Goal: Information Seeking & Learning: Learn about a topic

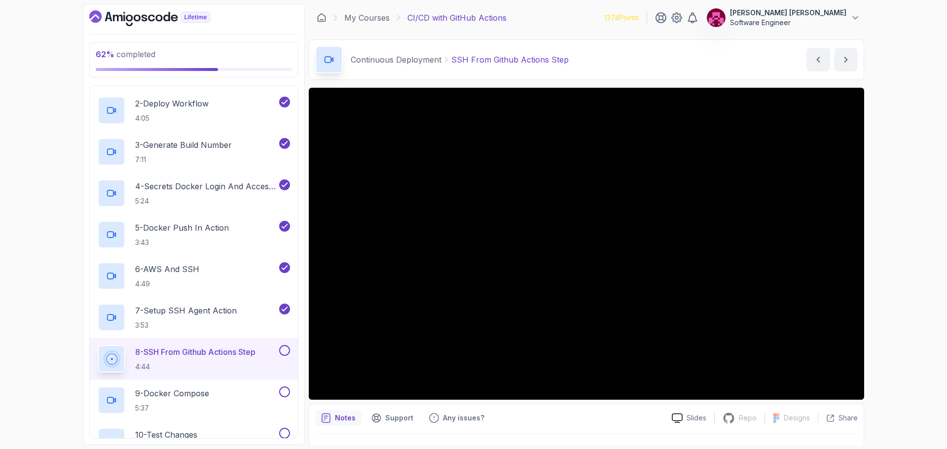
click at [789, 307] on div "62 % completed 1 - Intro 2 - Getting Started 3 - Up And Running With Github Act…" at bounding box center [473, 224] width 947 height 449
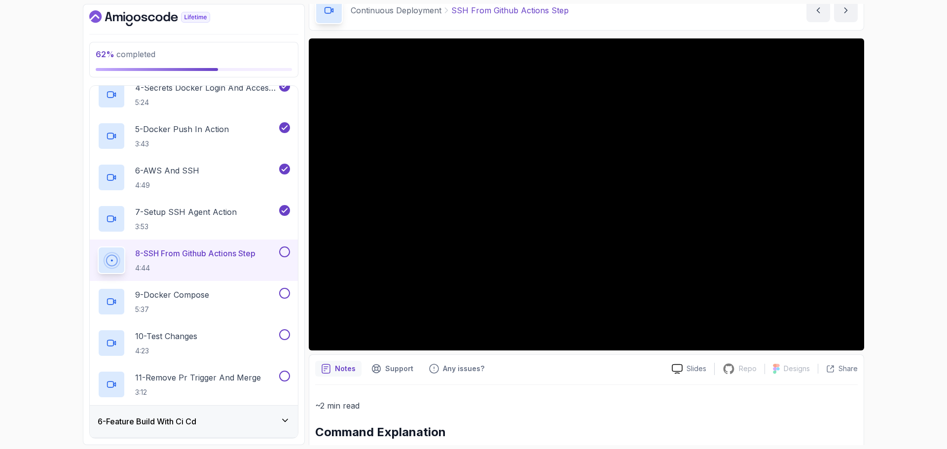
scroll to position [345, 0]
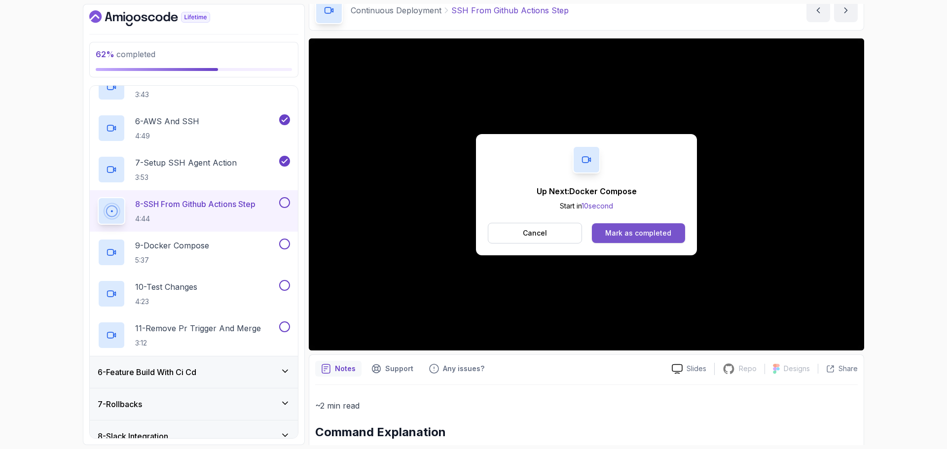
click at [642, 236] on div "Mark as completed" at bounding box center [638, 233] width 66 height 10
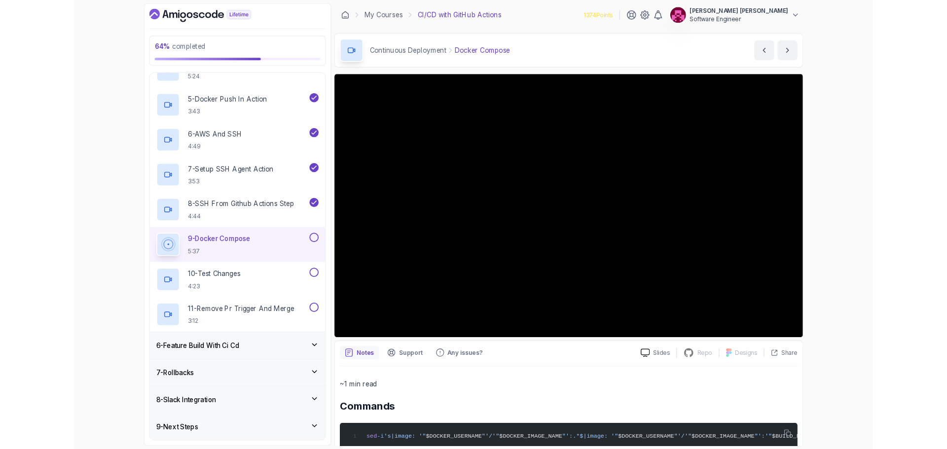
scroll to position [345, 0]
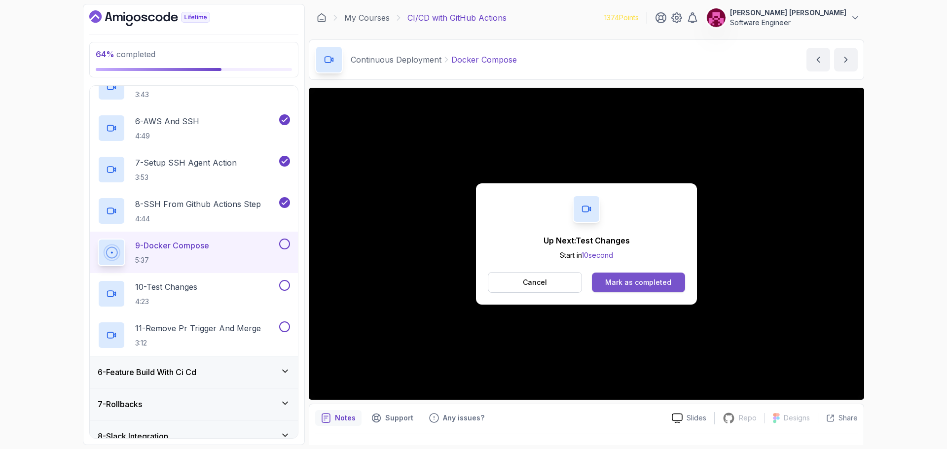
click at [667, 283] on div "Mark as completed" at bounding box center [638, 283] width 66 height 10
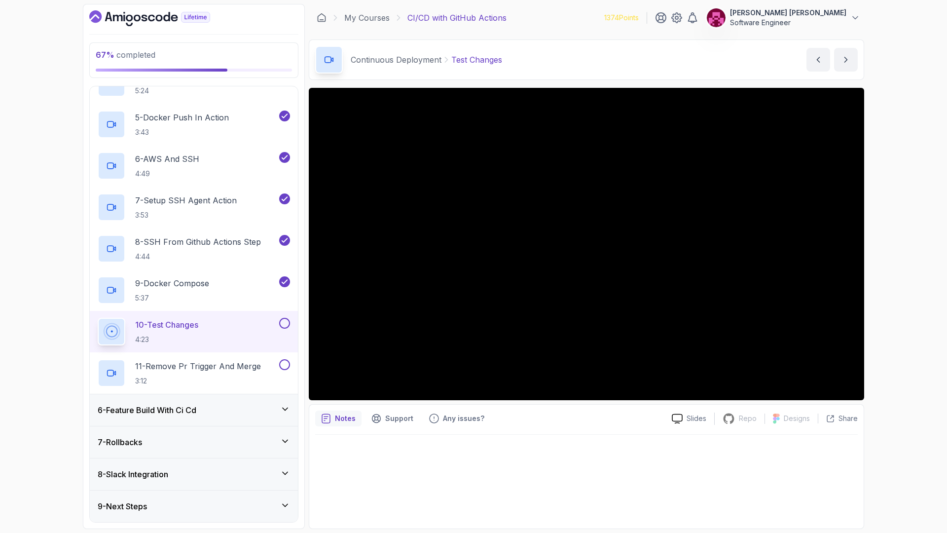
scroll to position [391, 0]
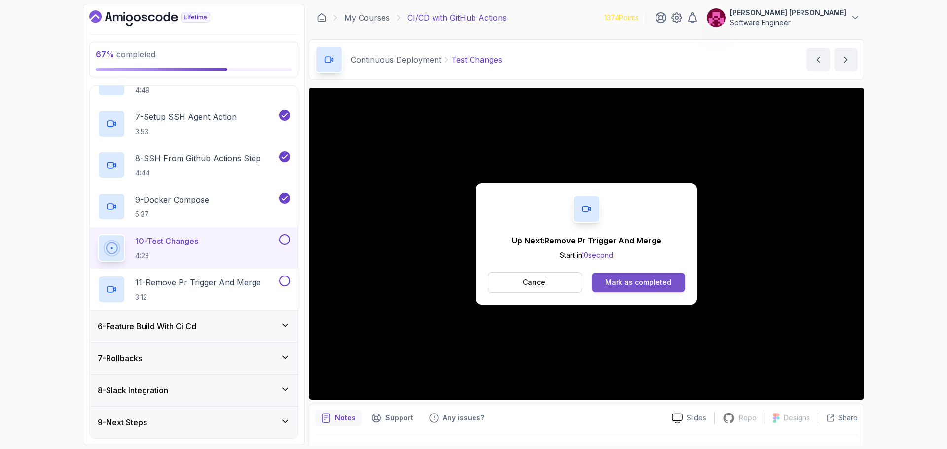
click at [679, 284] on button "Mark as completed" at bounding box center [638, 283] width 93 height 20
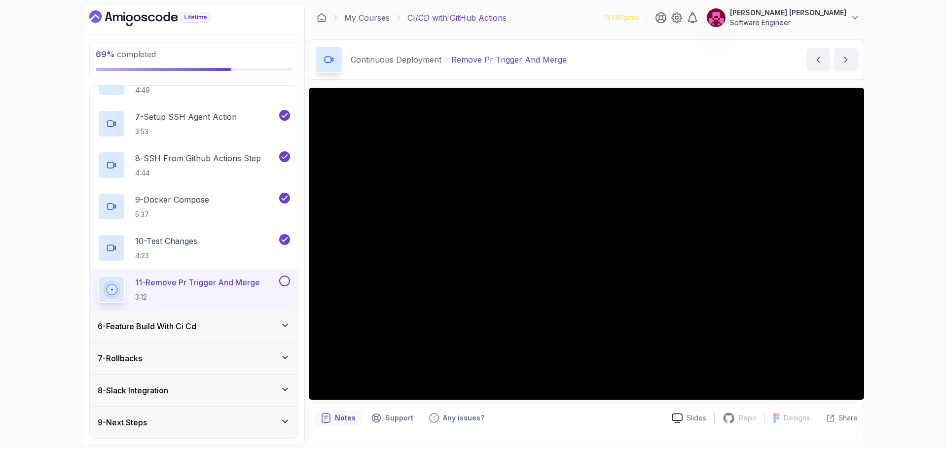
scroll to position [23, 0]
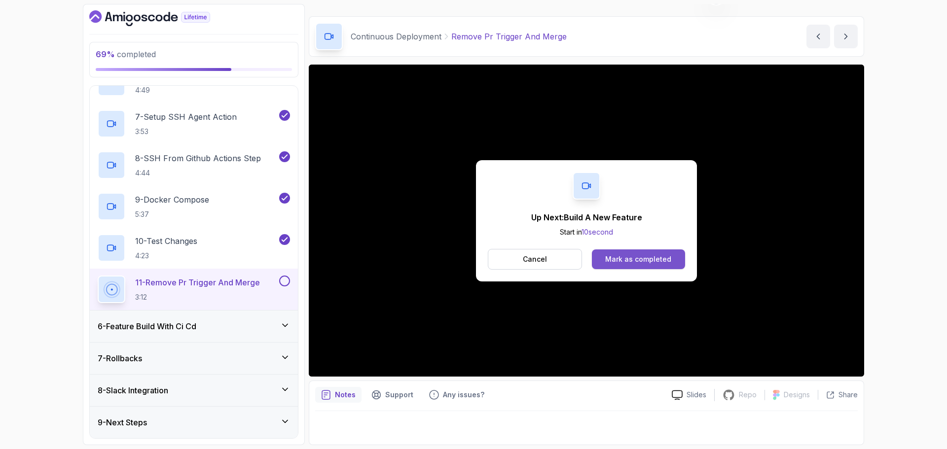
click at [665, 261] on div "Mark as completed" at bounding box center [638, 259] width 66 height 10
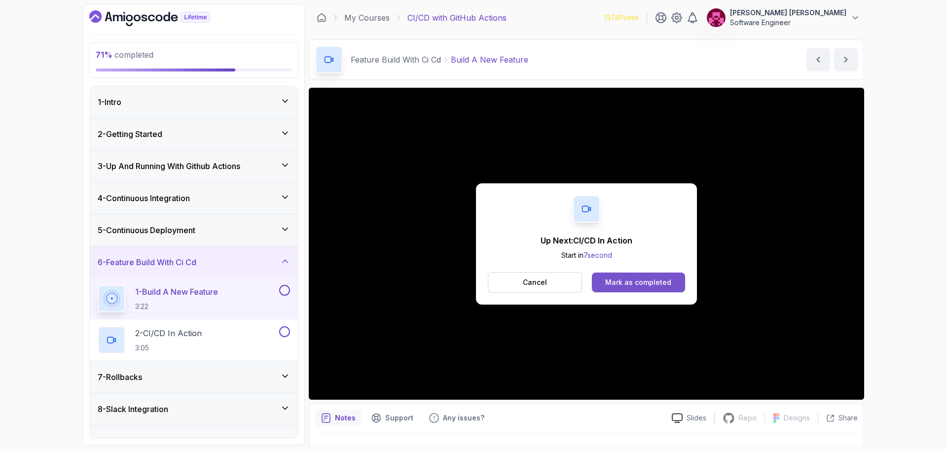
click at [651, 285] on div "Mark as completed" at bounding box center [638, 283] width 66 height 10
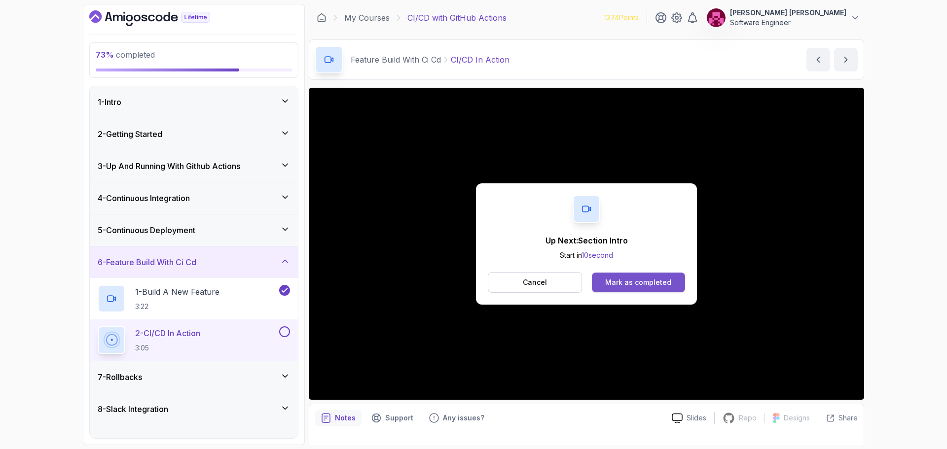
click at [675, 279] on button "Mark as completed" at bounding box center [638, 283] width 93 height 20
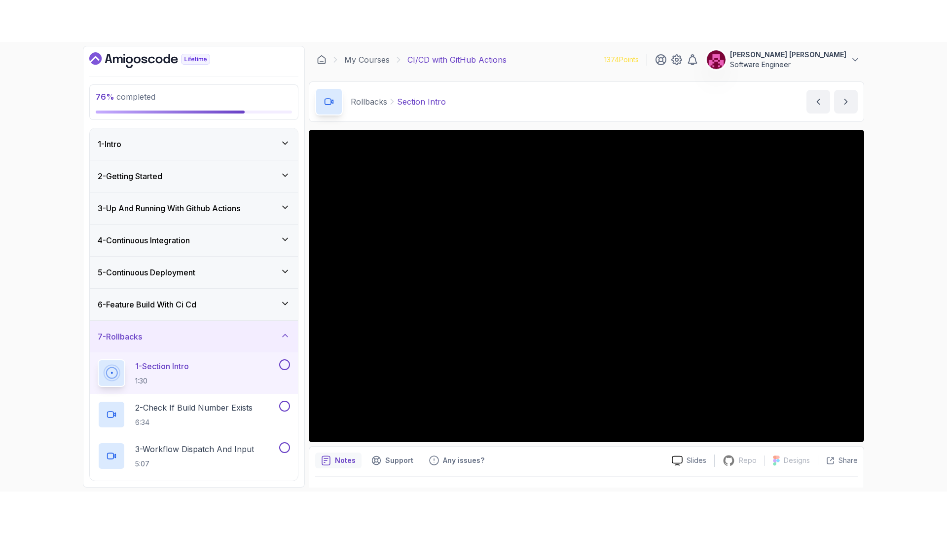
scroll to position [102, 0]
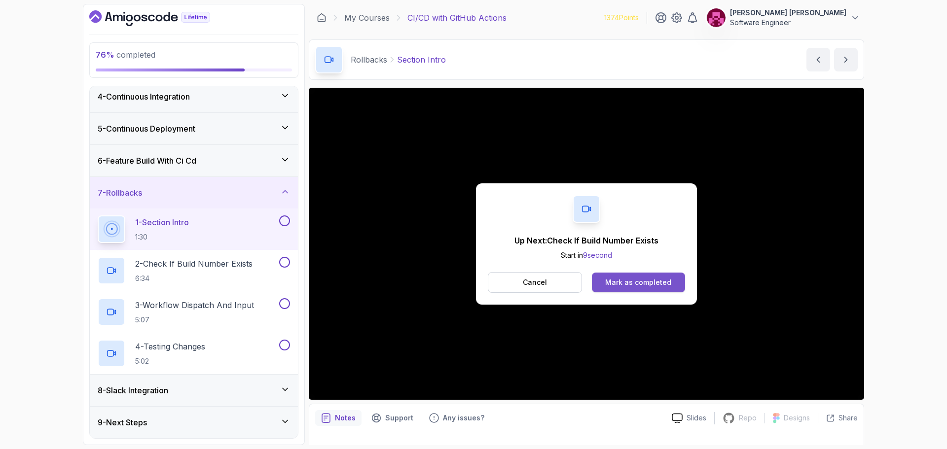
click at [653, 275] on button "Mark as completed" at bounding box center [638, 283] width 93 height 20
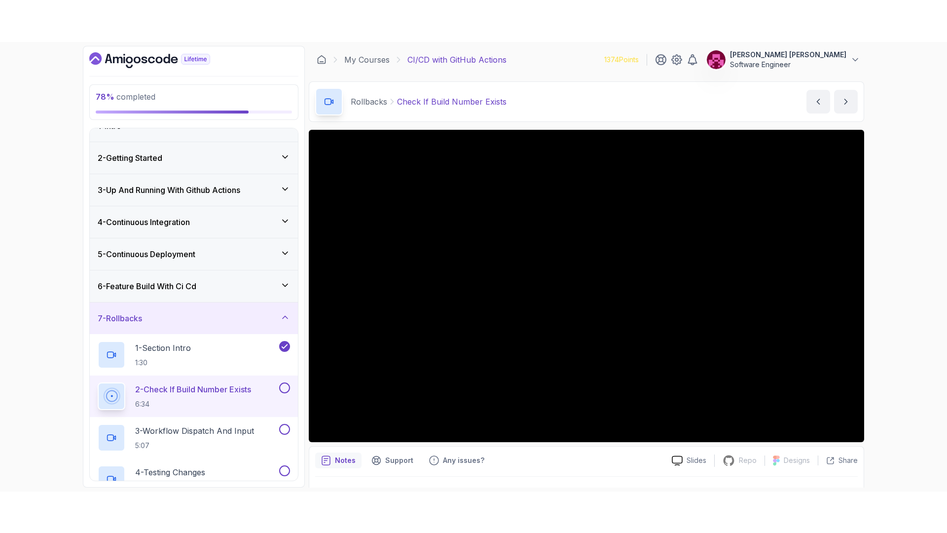
scroll to position [102, 0]
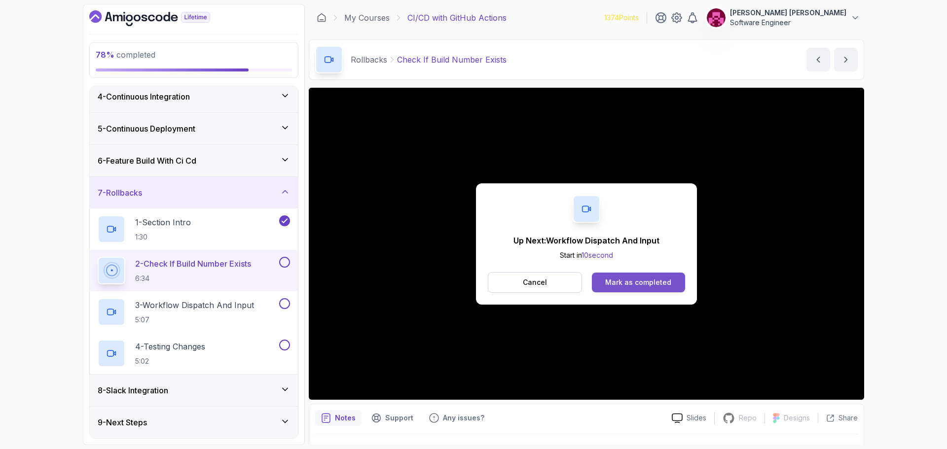
click at [647, 282] on div "Mark as completed" at bounding box center [638, 283] width 66 height 10
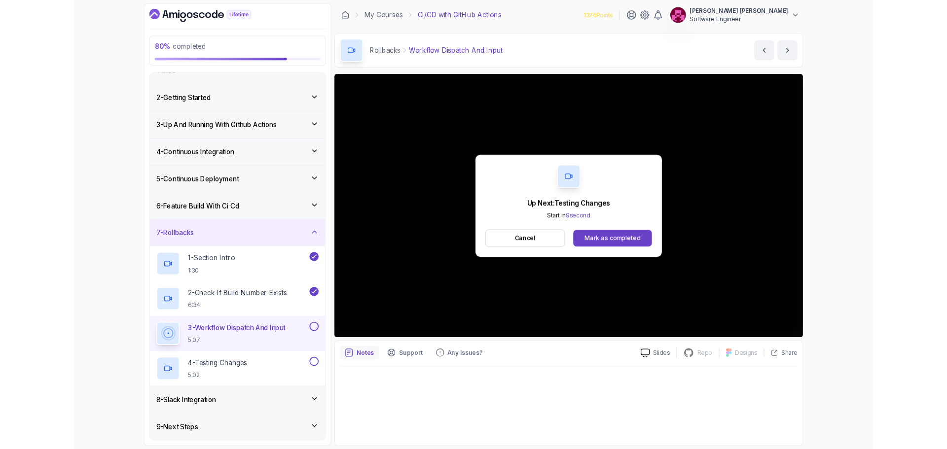
scroll to position [102, 0]
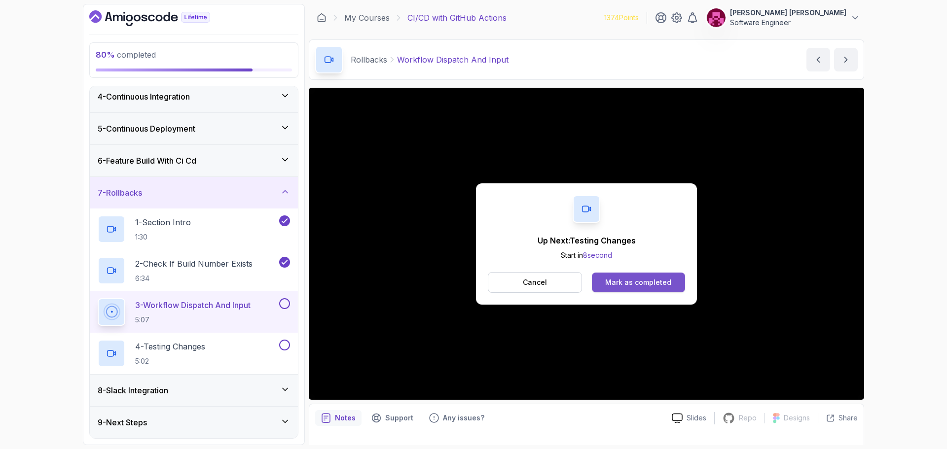
click at [622, 281] on div "Mark as completed" at bounding box center [638, 283] width 66 height 10
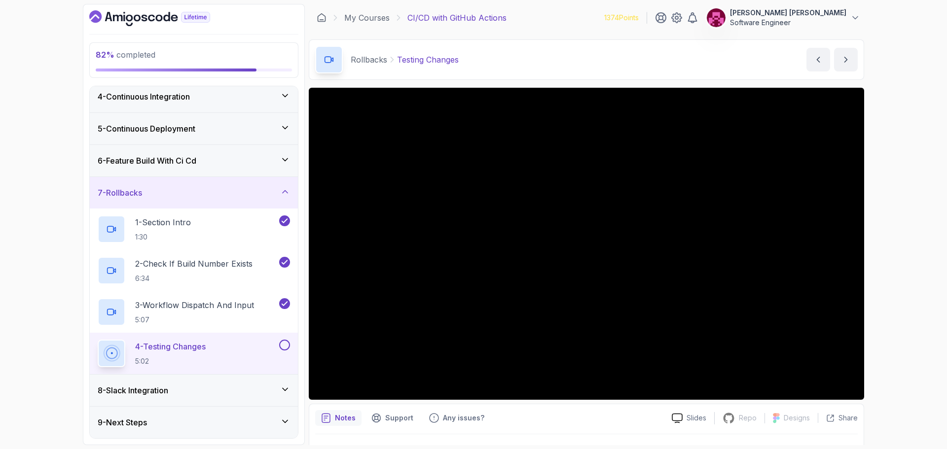
click at [218, 395] on div "8 - Slack Integration" at bounding box center [194, 391] width 192 height 12
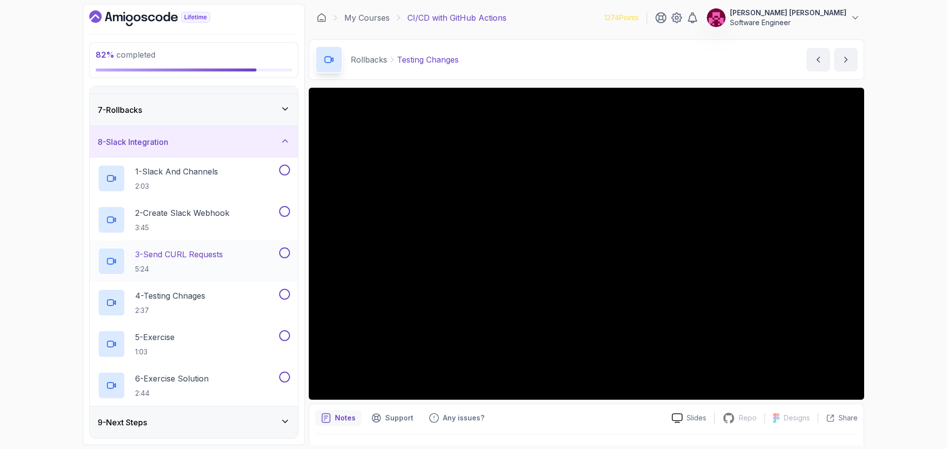
scroll to position [86, 0]
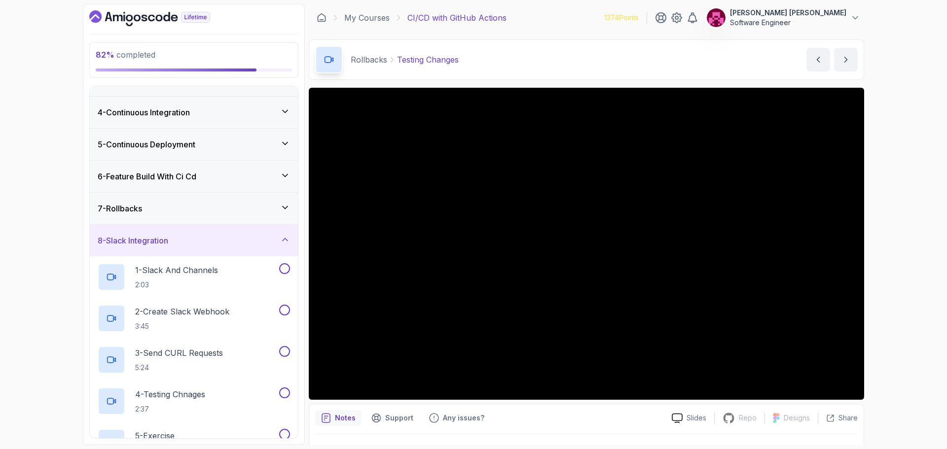
click at [264, 217] on div "7 - Rollbacks" at bounding box center [194, 209] width 208 height 32
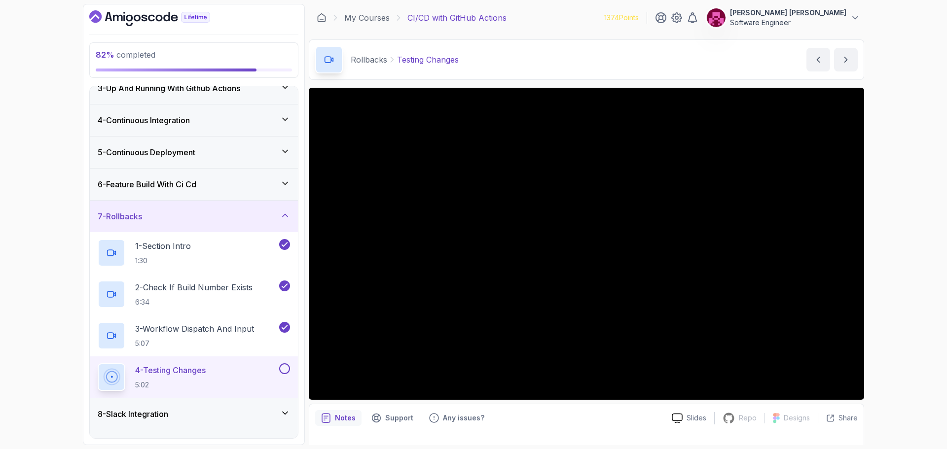
scroll to position [102, 0]
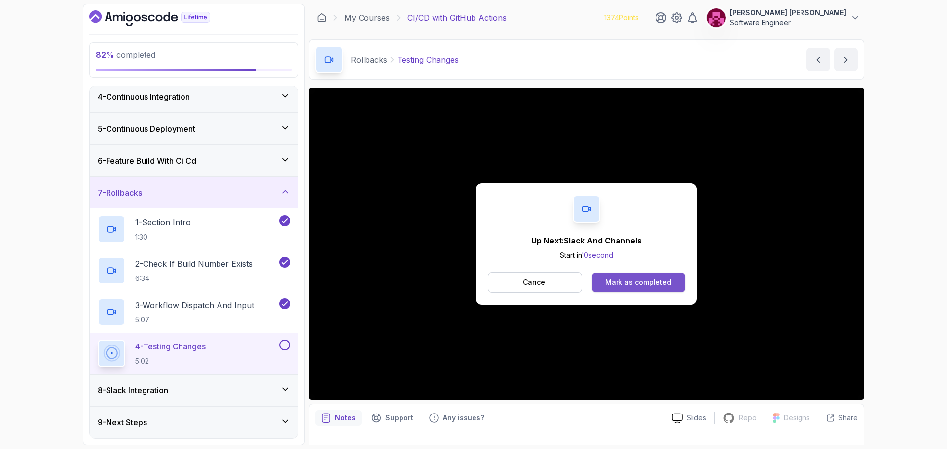
click at [623, 286] on div "Mark as completed" at bounding box center [638, 283] width 66 height 10
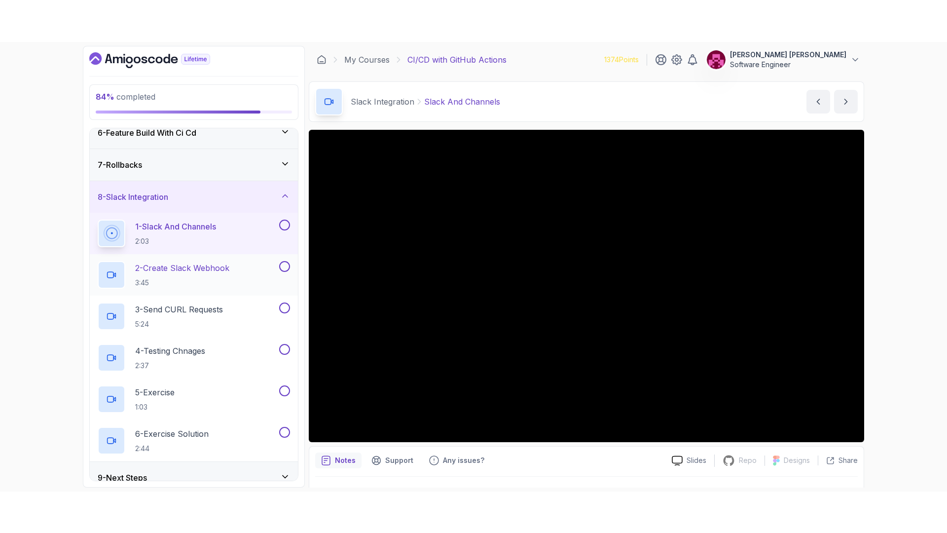
scroll to position [184, 0]
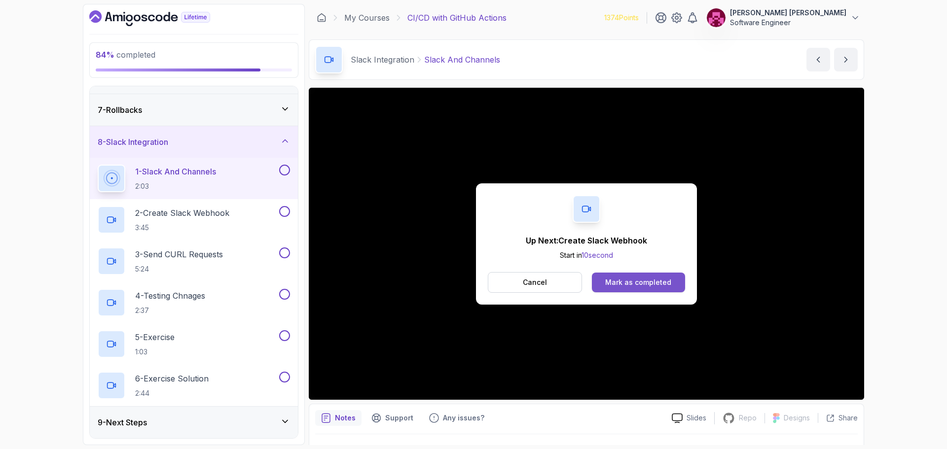
click at [632, 278] on div "Mark as completed" at bounding box center [638, 283] width 66 height 10
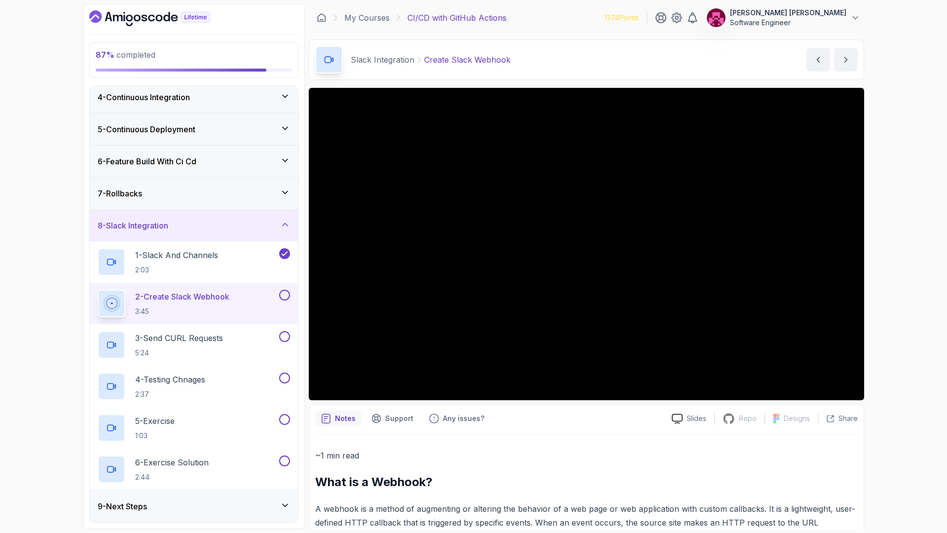
scroll to position [184, 0]
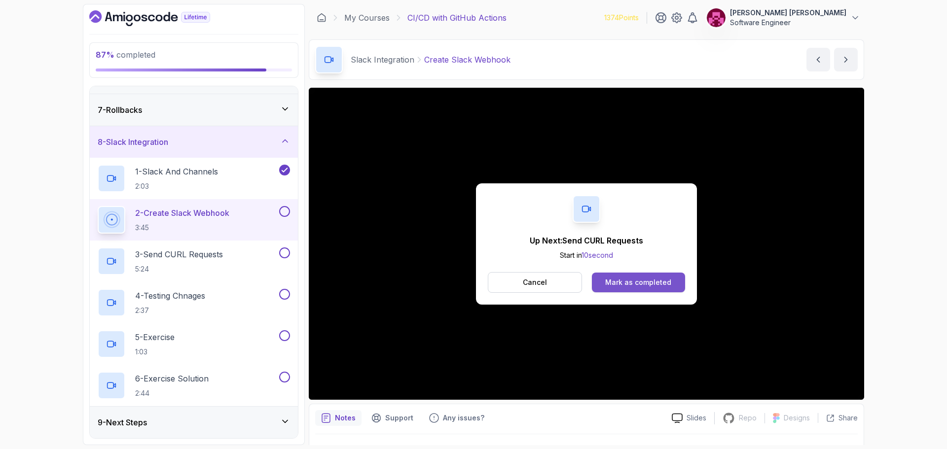
click at [651, 278] on div "Mark as completed" at bounding box center [638, 283] width 66 height 10
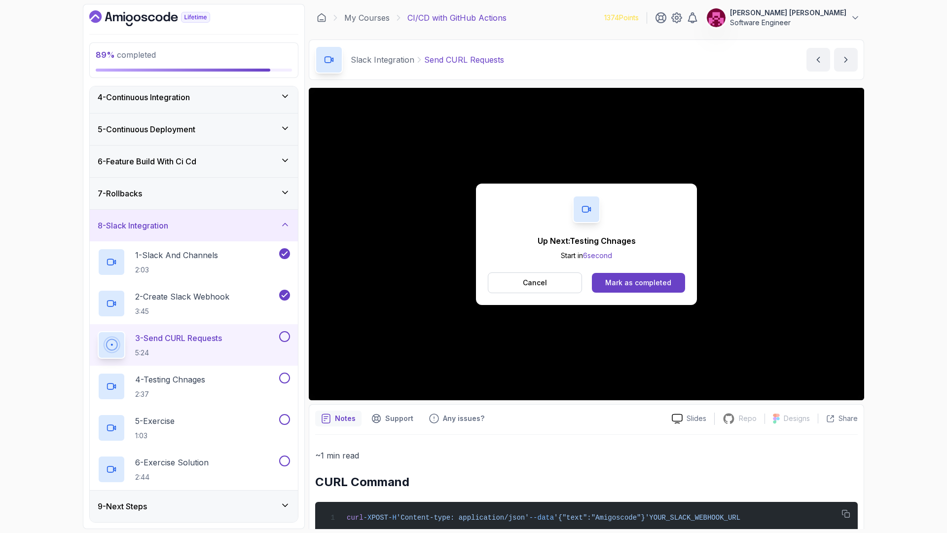
scroll to position [184, 0]
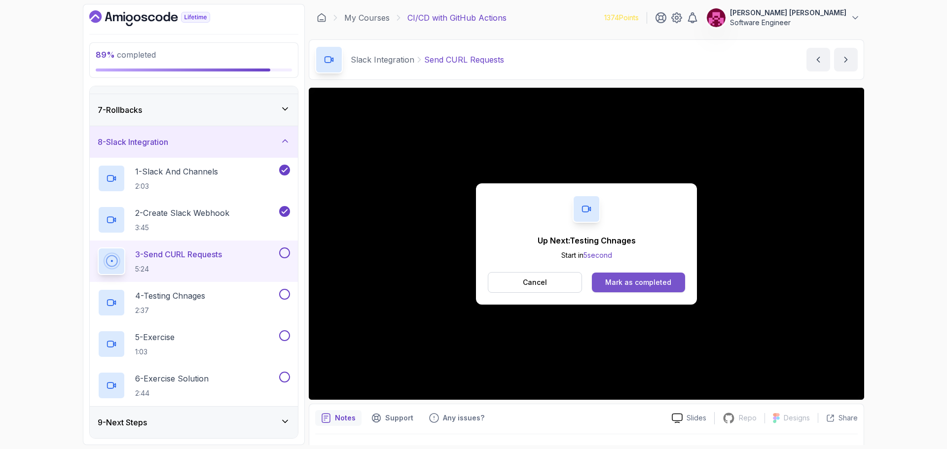
click at [656, 281] on div "Mark as completed" at bounding box center [638, 283] width 66 height 10
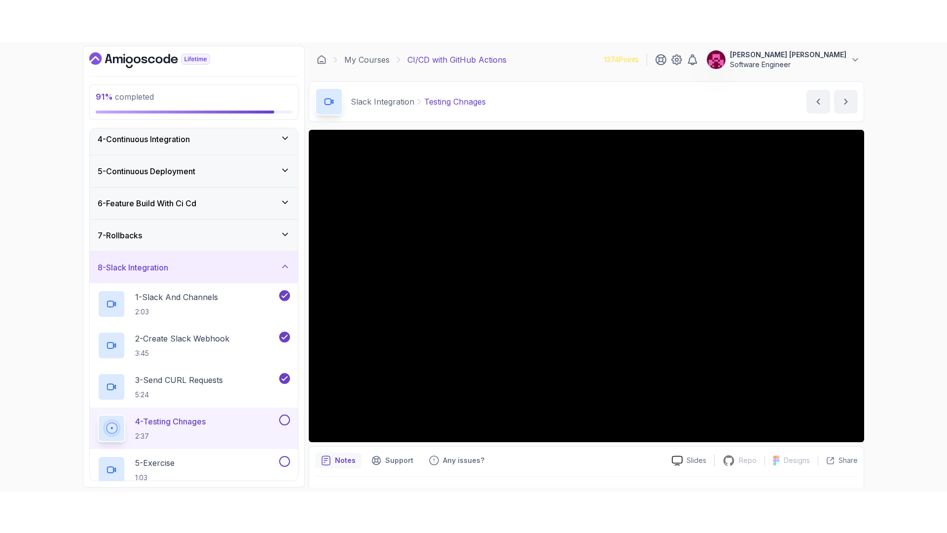
scroll to position [184, 0]
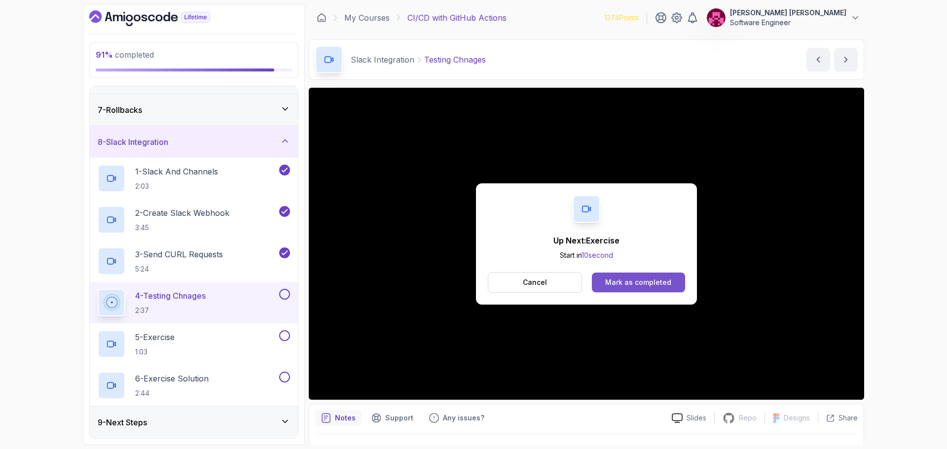
click at [642, 285] on div "Mark as completed" at bounding box center [638, 283] width 66 height 10
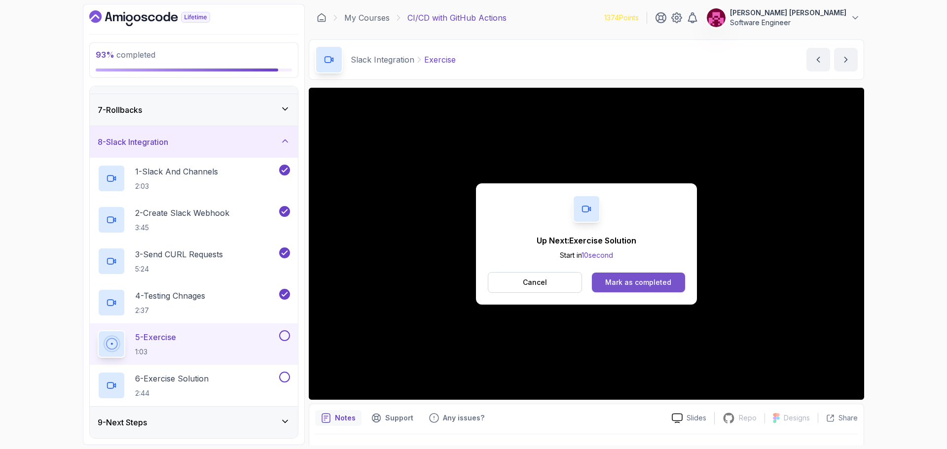
click at [655, 284] on div "Mark as completed" at bounding box center [638, 283] width 66 height 10
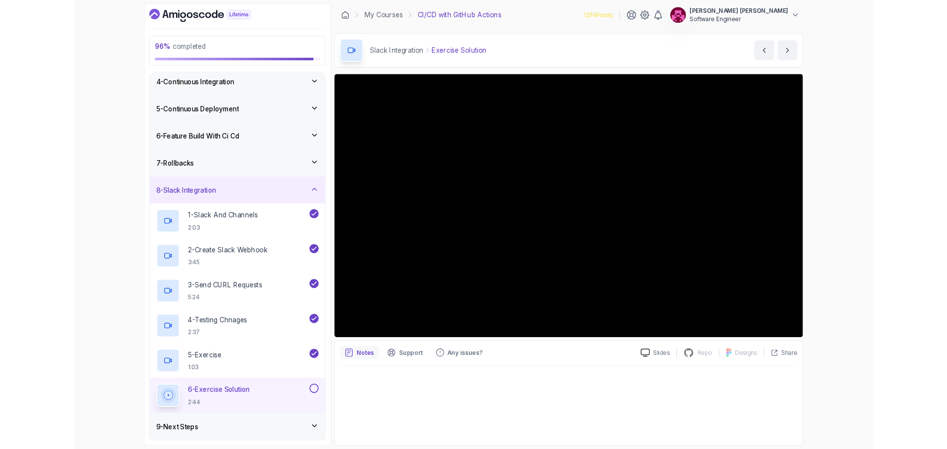
scroll to position [184, 0]
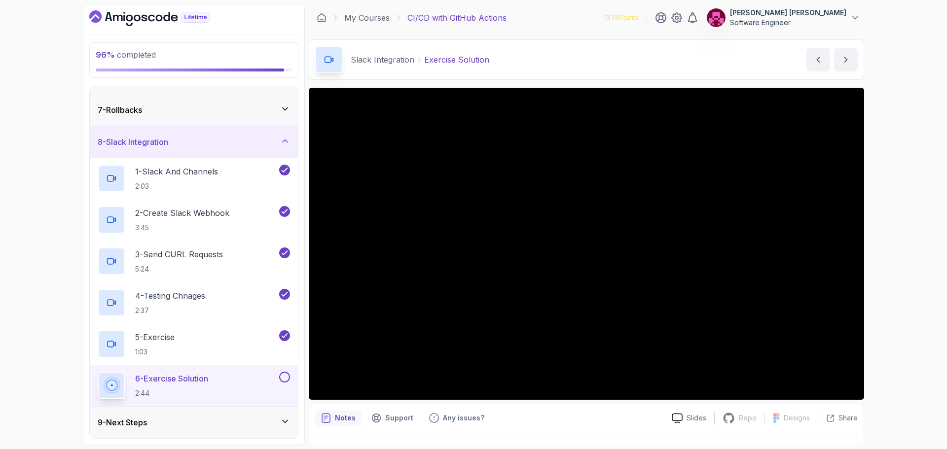
click at [214, 409] on div "9 - Next Steps" at bounding box center [194, 423] width 192 height 12
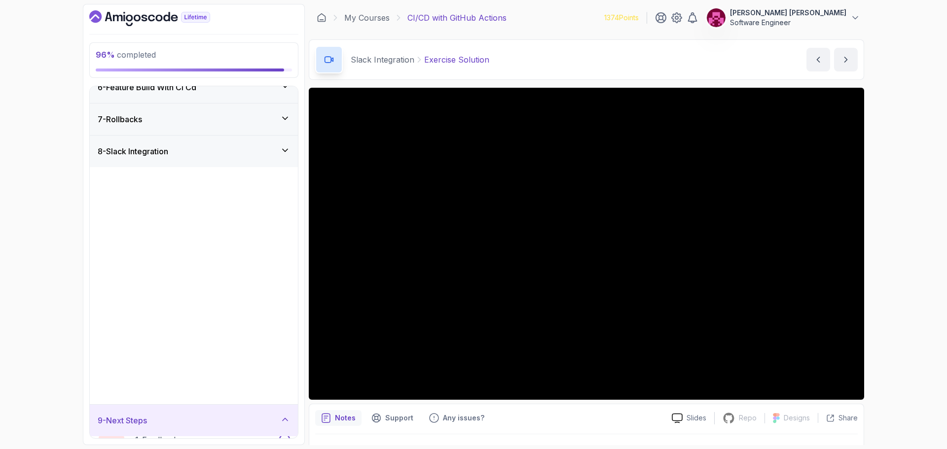
scroll to position [0, 0]
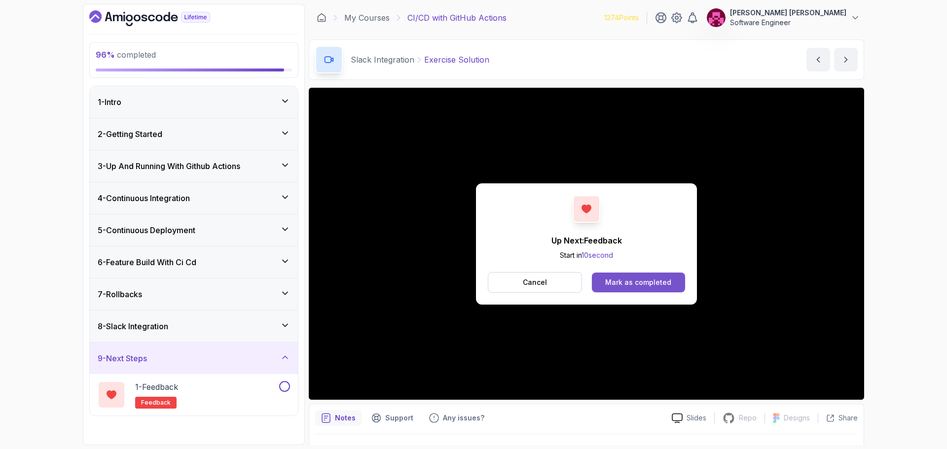
click at [657, 280] on div "Mark as completed" at bounding box center [638, 283] width 66 height 10
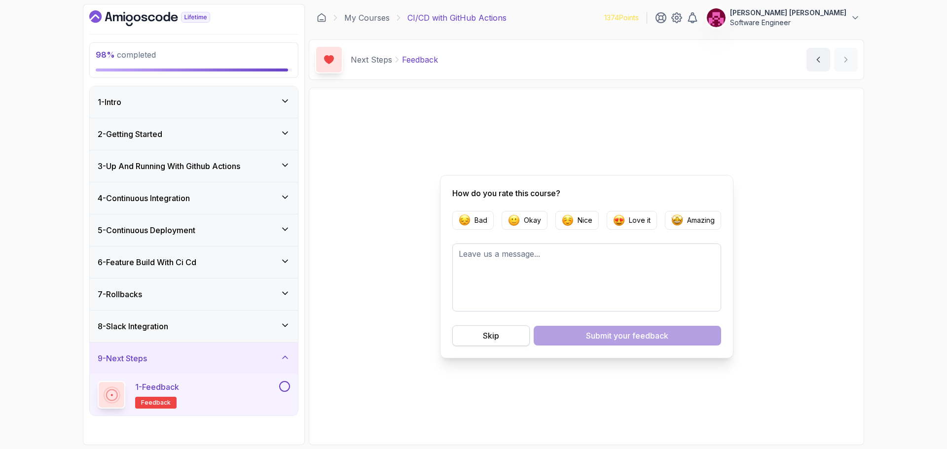
click at [473, 345] on button "Skip" at bounding box center [490, 335] width 77 height 21
click at [477, 334] on button "Skip" at bounding box center [490, 335] width 77 height 21
click at [286, 388] on button at bounding box center [284, 386] width 11 height 11
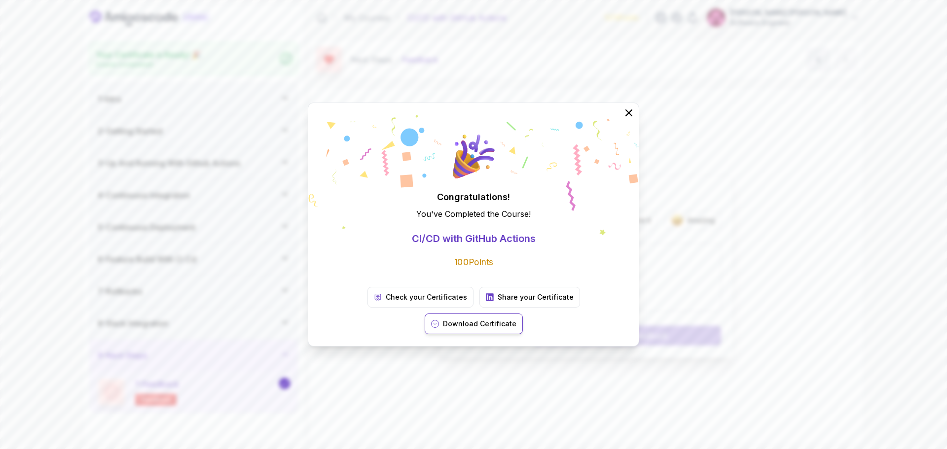
click at [516, 319] on p "Download Certificate" at bounding box center [479, 324] width 73 height 10
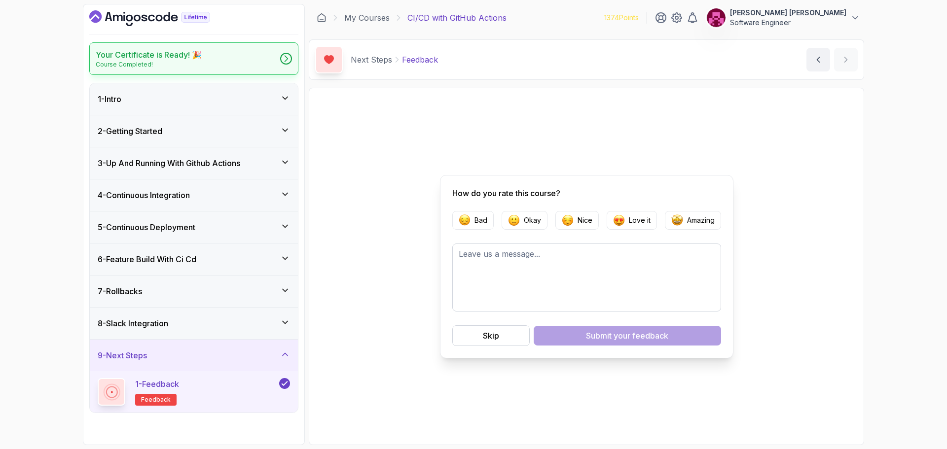
click at [171, 61] on p "Course Completed!" at bounding box center [149, 65] width 106 height 8
click at [168, 16] on icon "Dashboard" at bounding box center [166, 16] width 7 height 9
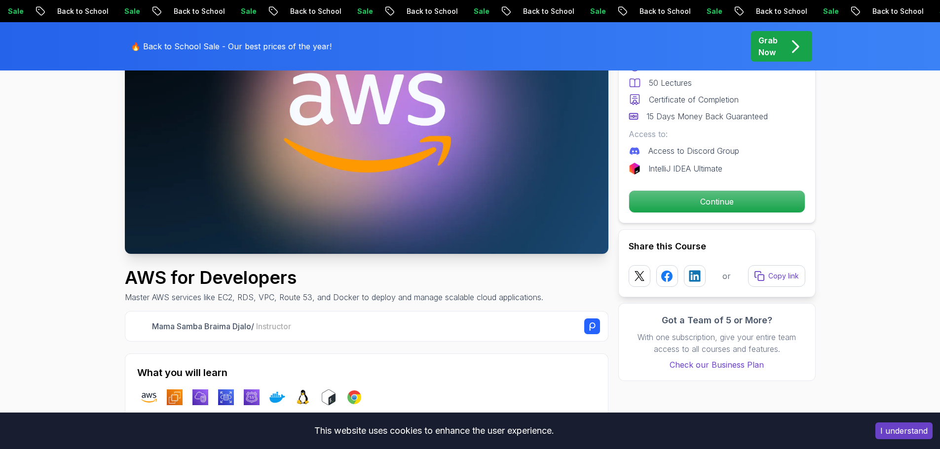
scroll to position [148, 0]
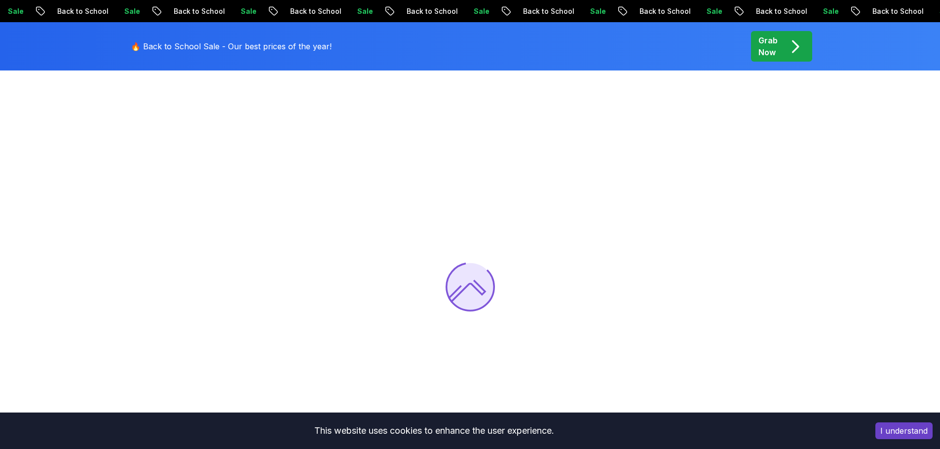
scroll to position [148, 0]
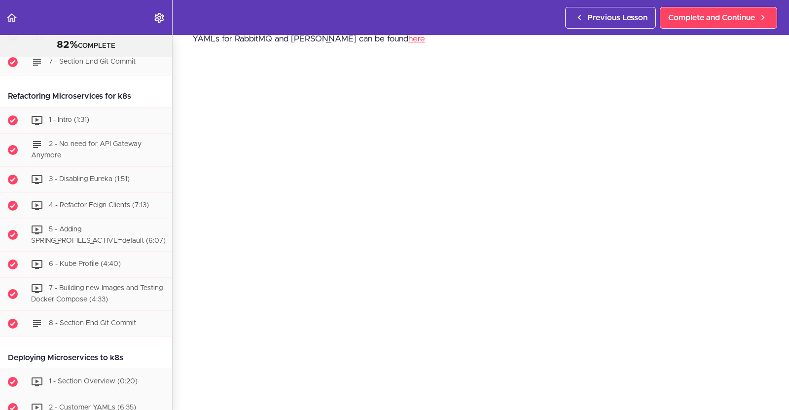
scroll to position [3626, 0]
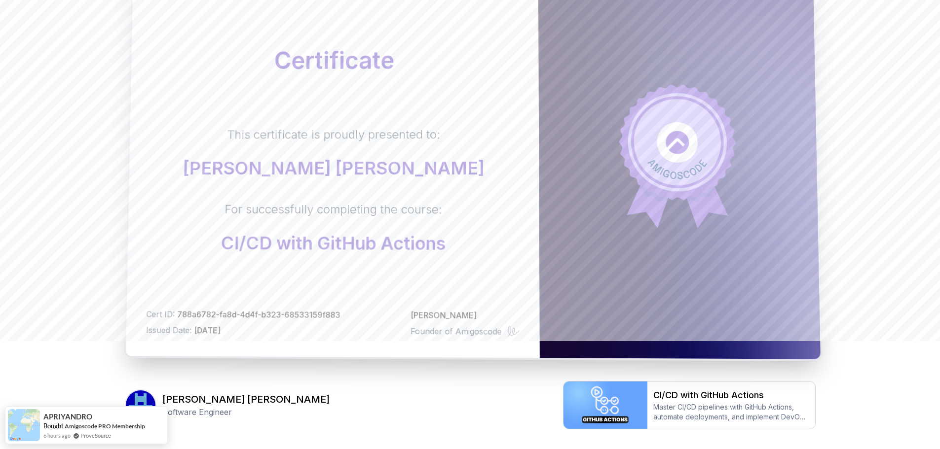
scroll to position [126, 0]
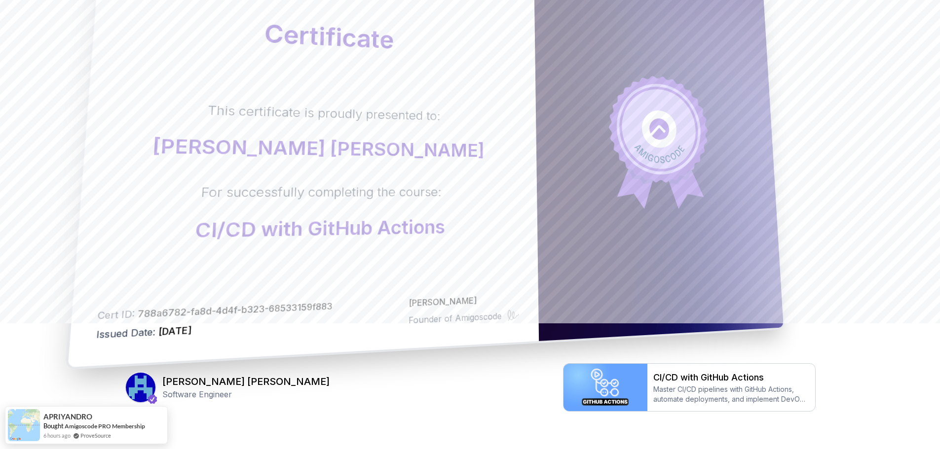
click at [620, 141] on body "Certificate This certificate is proudly presented to: Juan Alejandro Garcia Val…" at bounding box center [470, 186] width 940 height 624
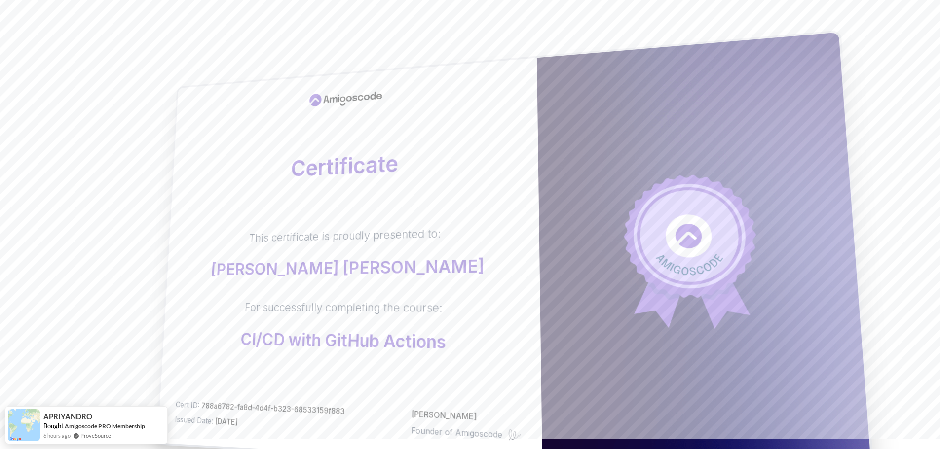
scroll to position [0, 0]
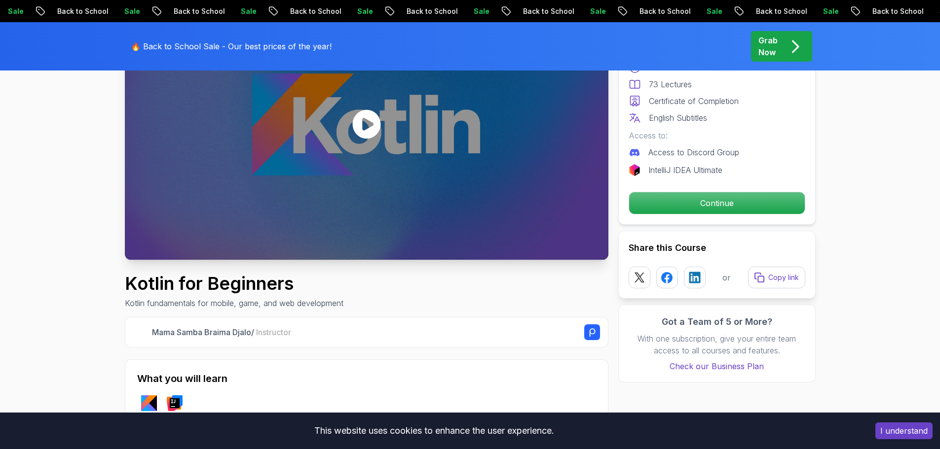
scroll to position [148, 0]
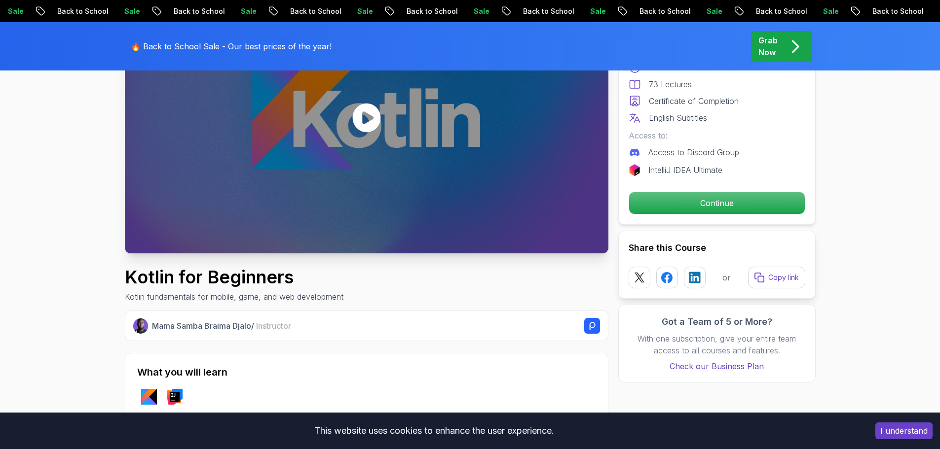
click at [368, 124] on icon at bounding box center [366, 117] width 28 height 29
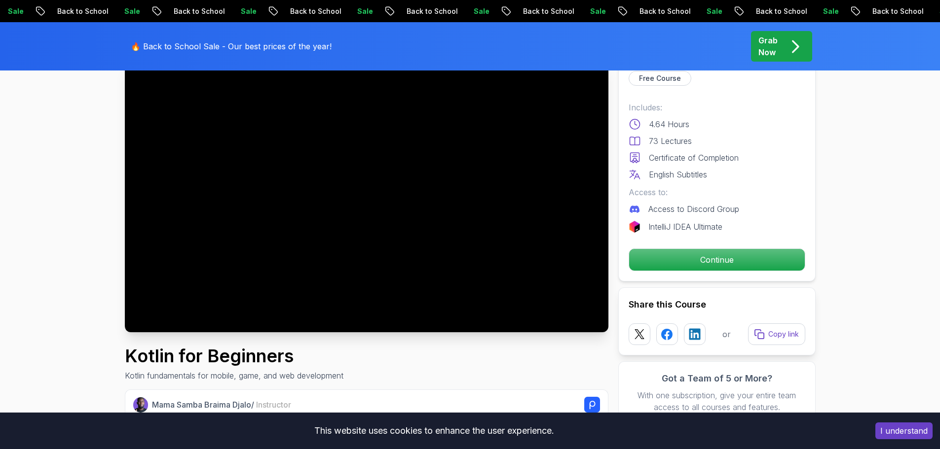
scroll to position [49, 0]
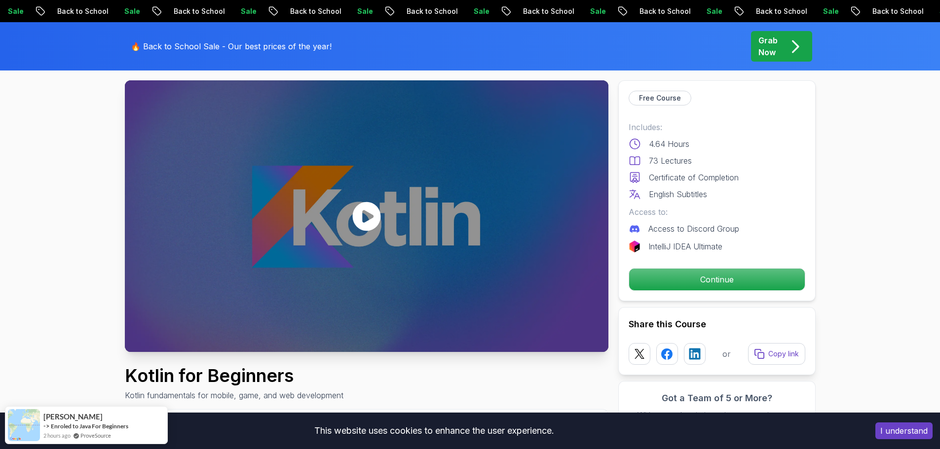
click at [361, 205] on icon at bounding box center [366, 216] width 28 height 29
